Goal: Information Seeking & Learning: Learn about a topic

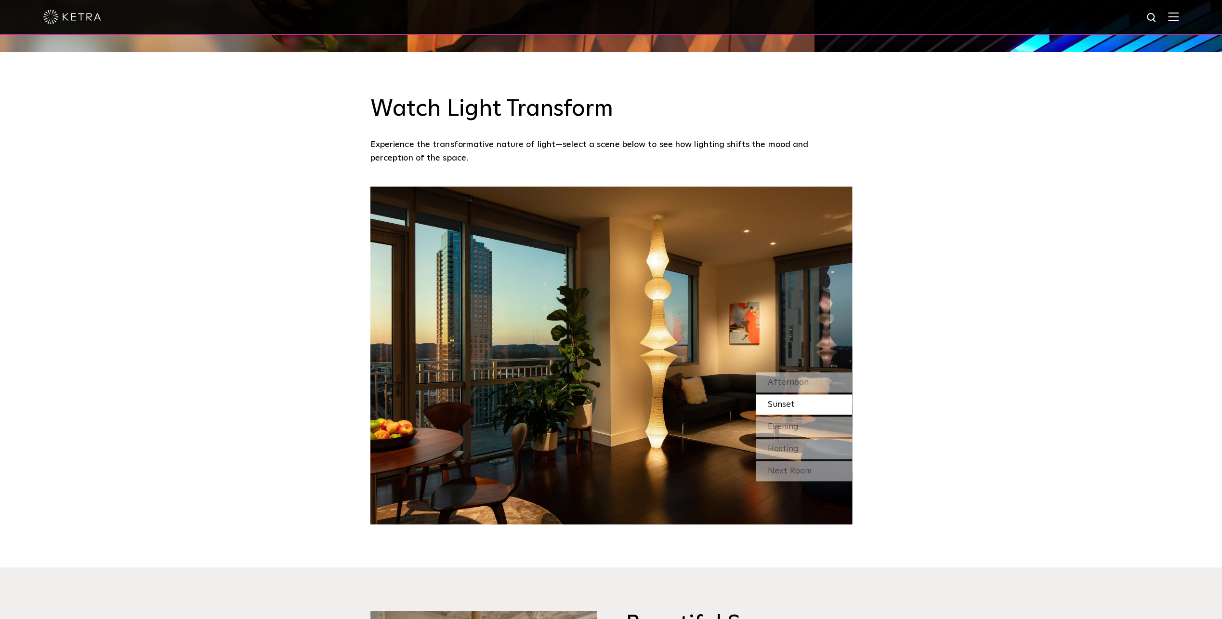
scroll to position [915, 0]
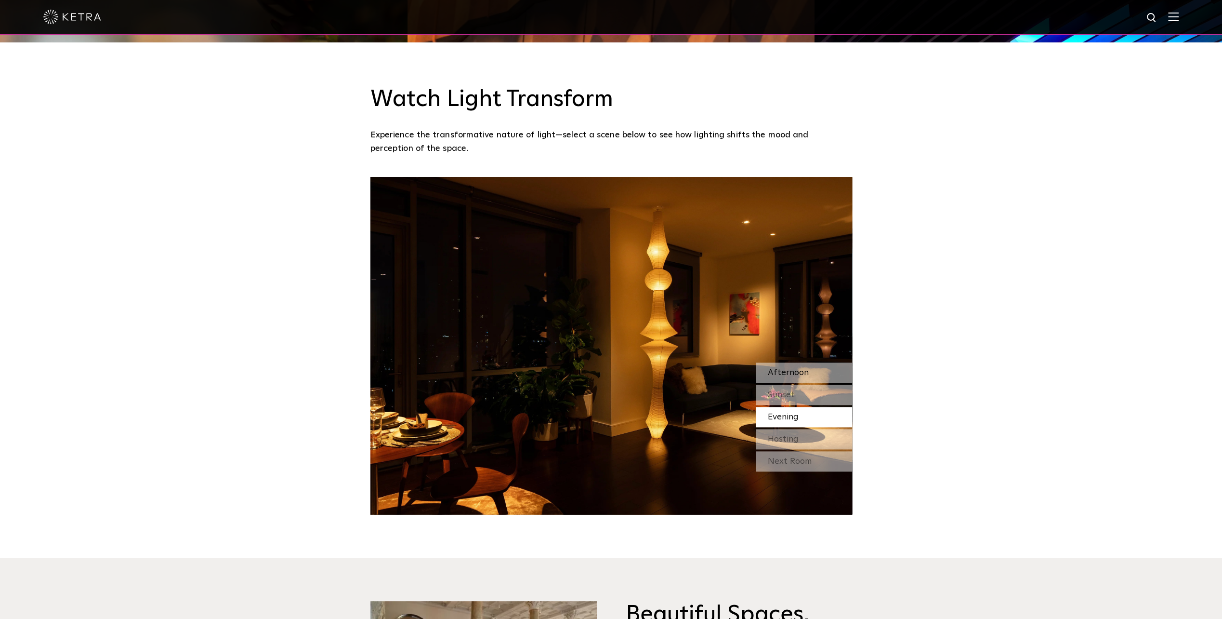
click at [786, 376] on span "Afternoon" at bounding box center [788, 372] width 41 height 9
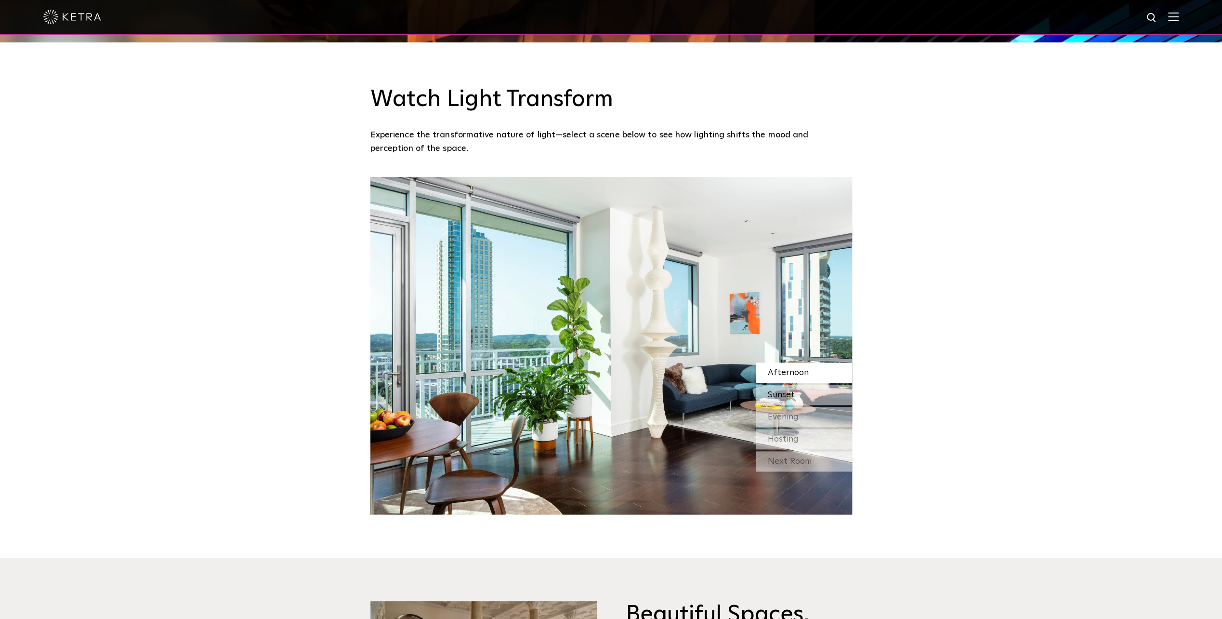
click at [786, 397] on span "Sunset" at bounding box center [781, 394] width 27 height 9
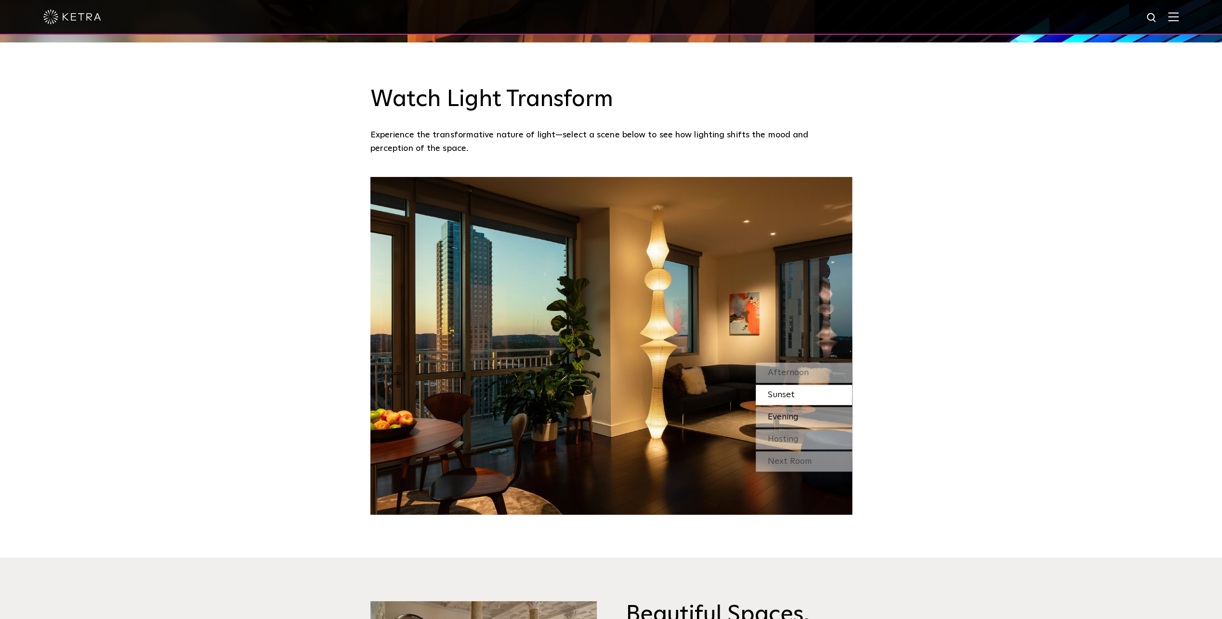
click at [781, 419] on span "Evening" at bounding box center [783, 416] width 31 height 9
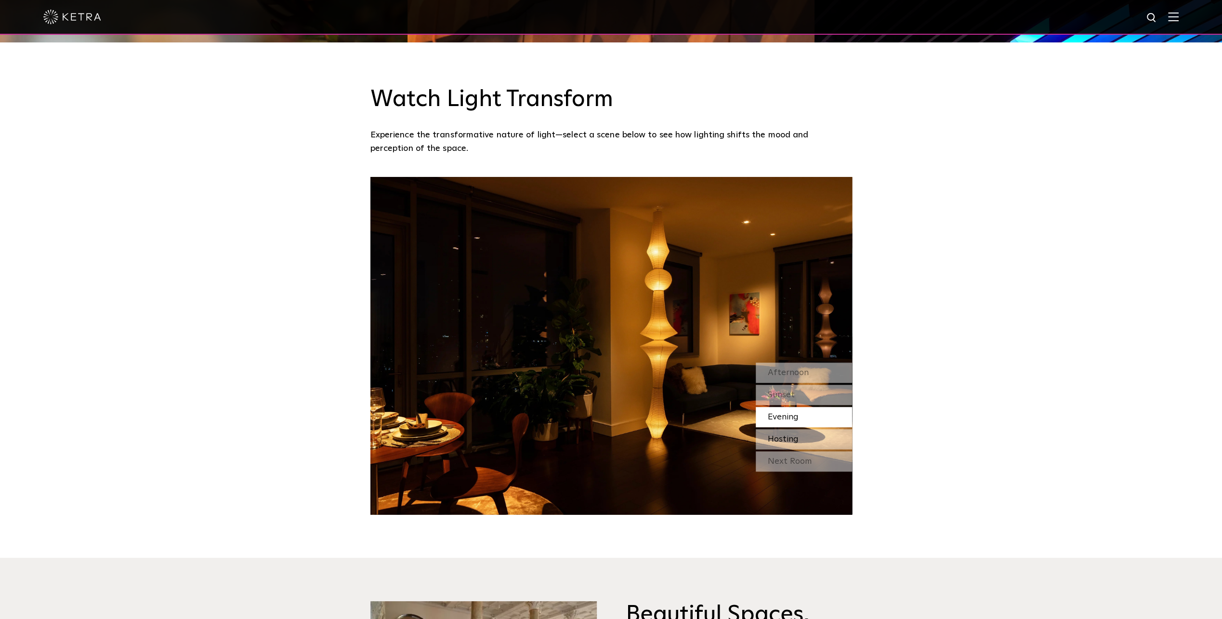
click at [785, 443] on span "Hosting" at bounding box center [783, 439] width 31 height 9
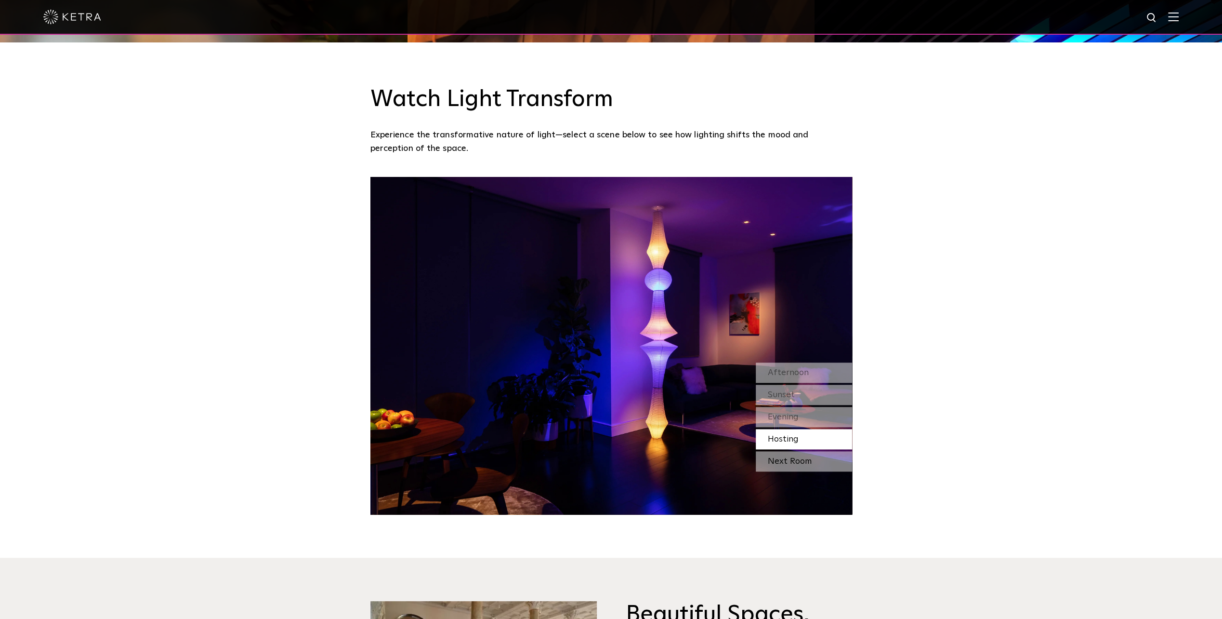
click at [786, 462] on div "Next Room" at bounding box center [804, 461] width 96 height 20
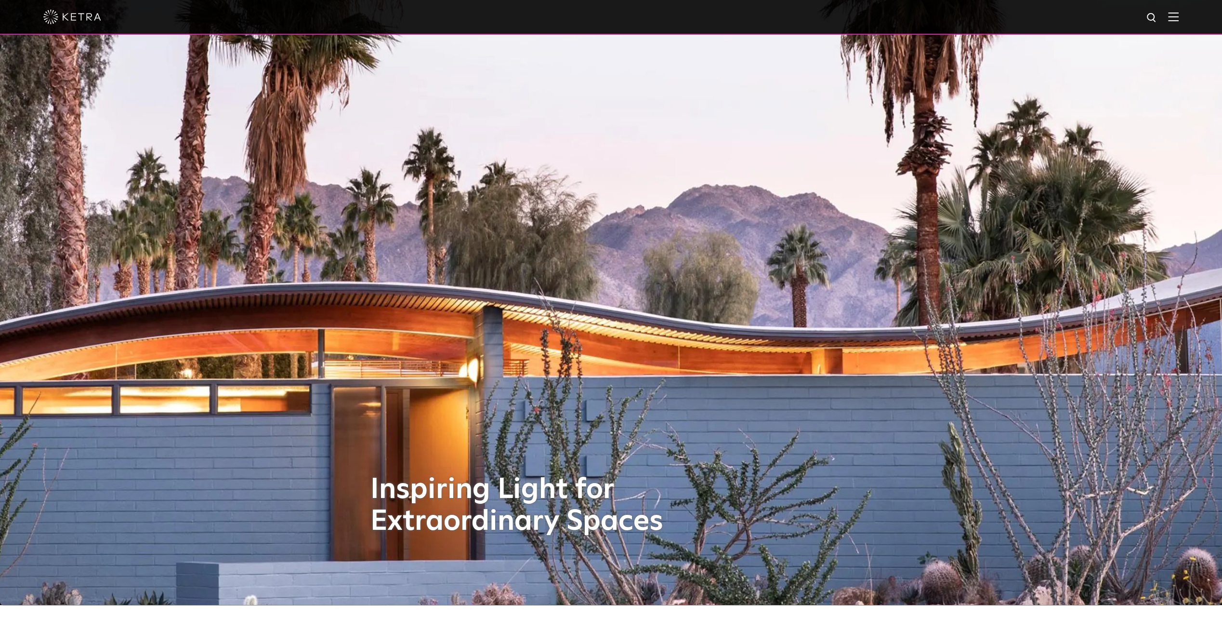
scroll to position [0, 0]
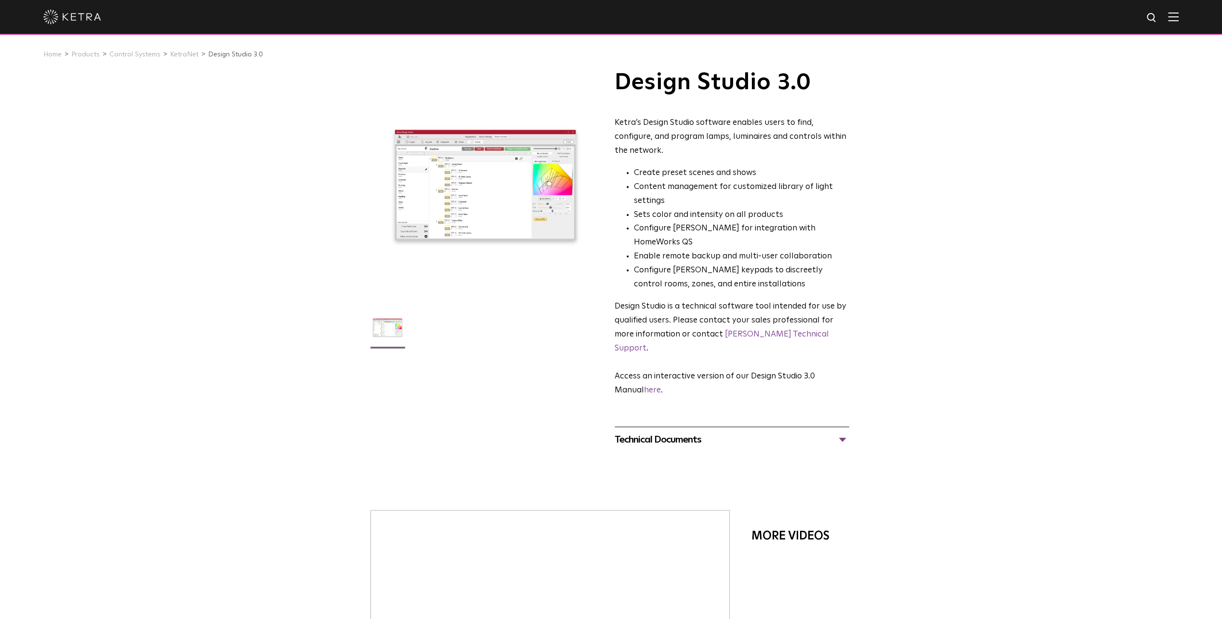
click at [842, 432] on div "Technical Documents" at bounding box center [732, 439] width 235 height 15
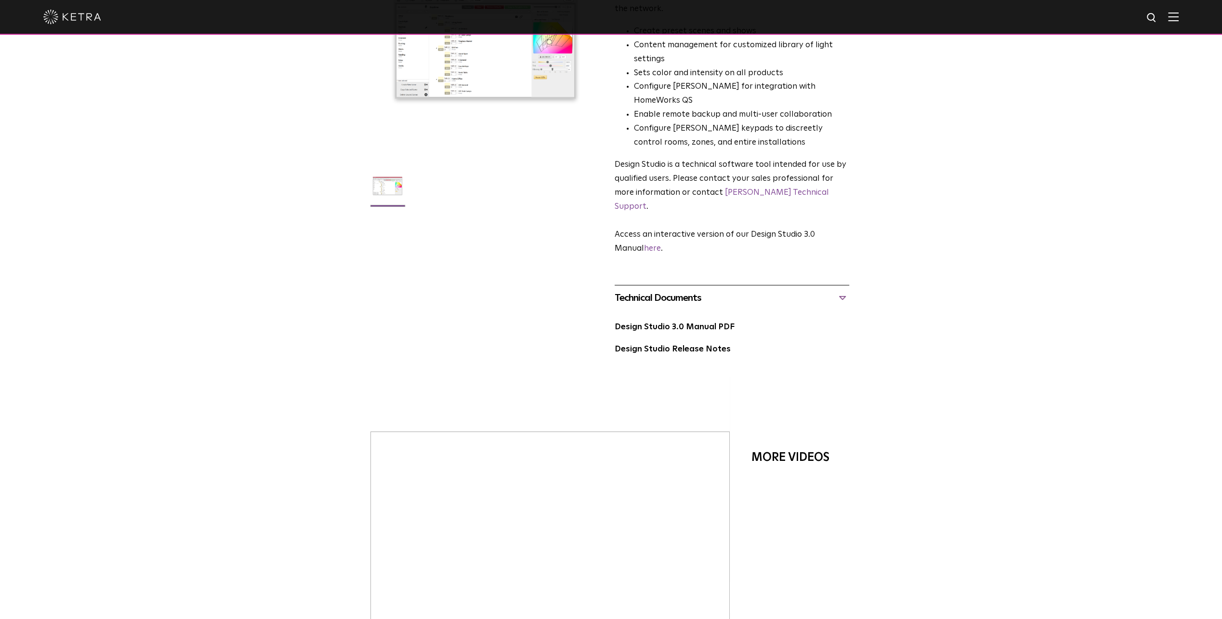
scroll to position [145, 0]
click at [654, 320] on link "Design Studio 3.0 Manual PDF" at bounding box center [675, 324] width 120 height 8
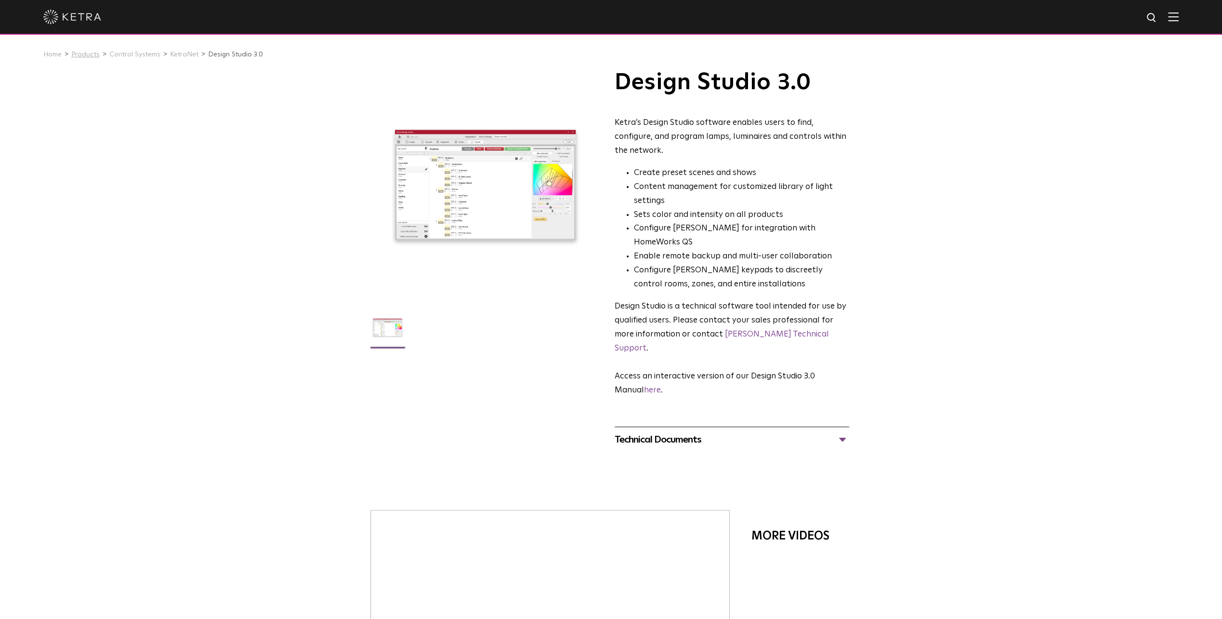
click at [86, 53] on link "Products" at bounding box center [85, 54] width 28 height 7
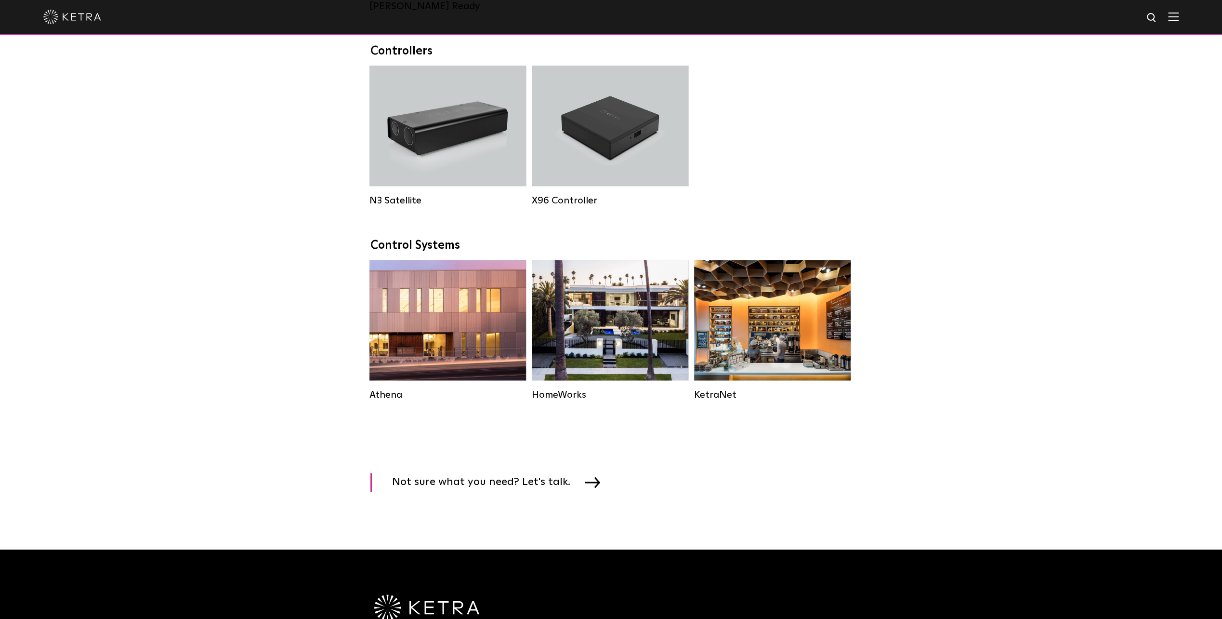
scroll to position [1253, 0]
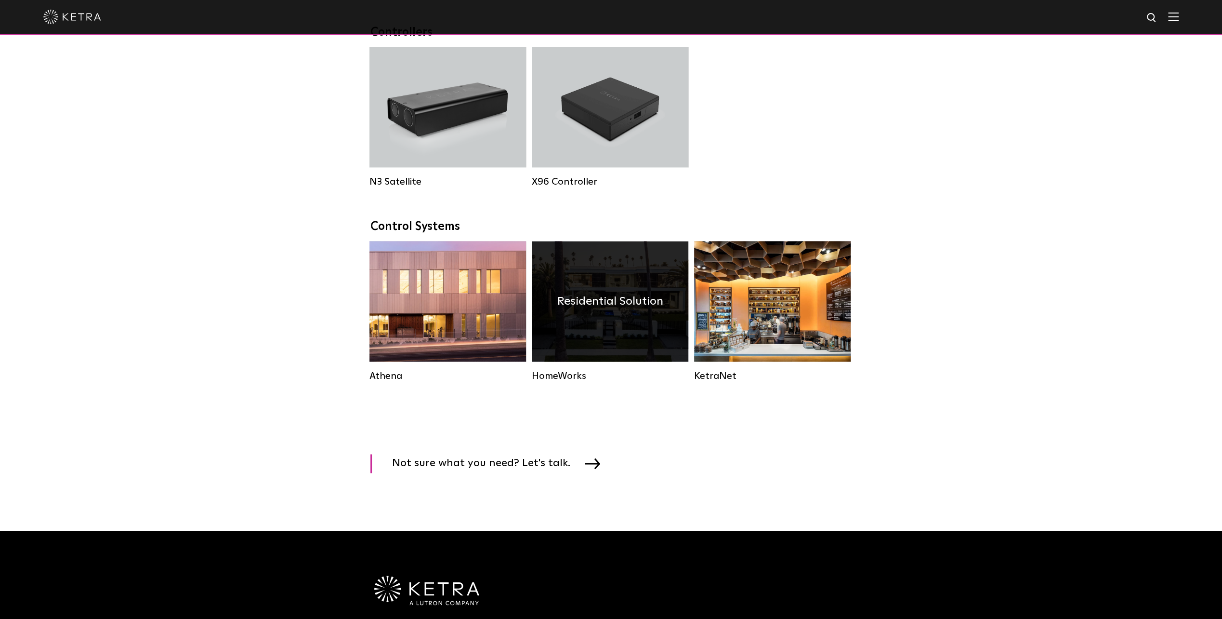
click at [629, 293] on div "Residential Solution" at bounding box center [610, 301] width 157 height 120
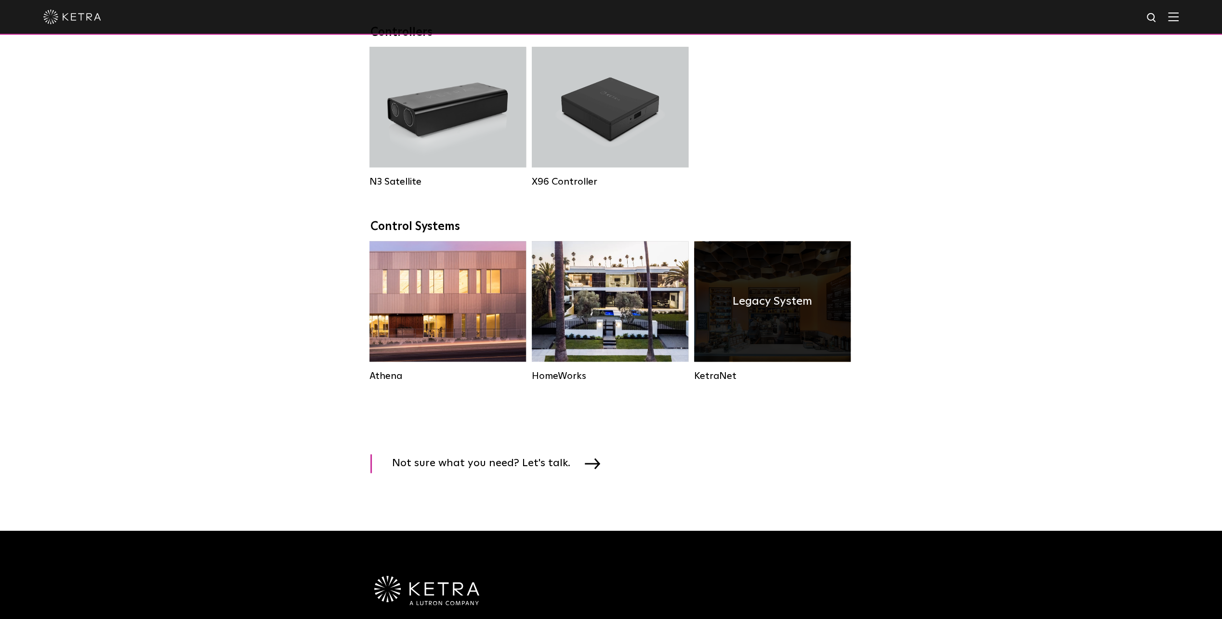
click at [755, 310] on h4 "Legacy System" at bounding box center [772, 301] width 79 height 18
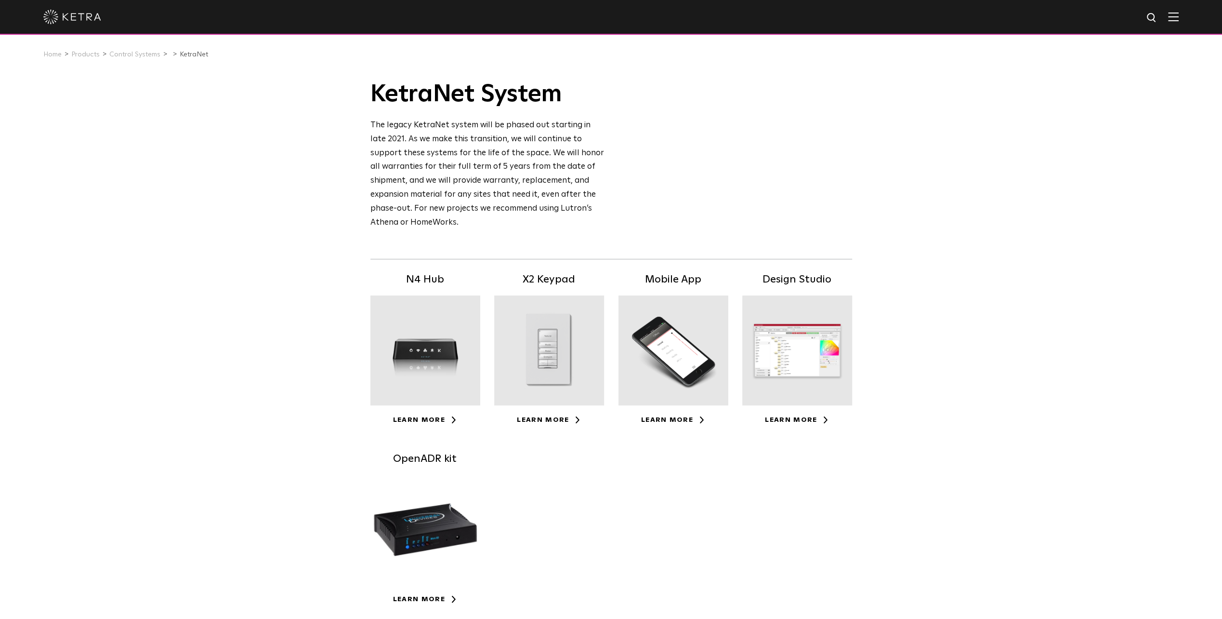
click at [785, 359] on div at bounding box center [797, 350] width 110 height 110
